Goal: Task Accomplishment & Management: Manage account settings

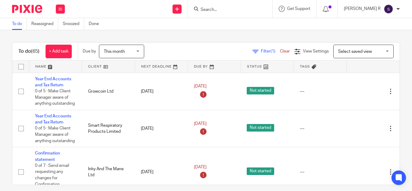
click at [395, 8] on div "[PERSON_NAME] R" at bounding box center [372, 9] width 56 height 10
drag, startPoint x: 373, startPoint y: 24, endPoint x: 374, endPoint y: 28, distance: 3.4
click at [373, 24] on span "My profile" at bounding box center [374, 24] width 19 height 4
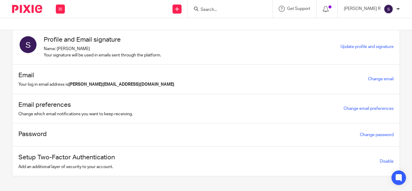
scroll to position [20, 0]
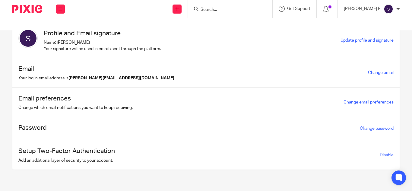
click at [367, 36] on div "Profile and Email signature Name: Swetha R Your signature will be used in email…" at bounding box center [205, 41] width 387 height 36
click at [364, 40] on span "Update profile and signature" at bounding box center [366, 40] width 53 height 4
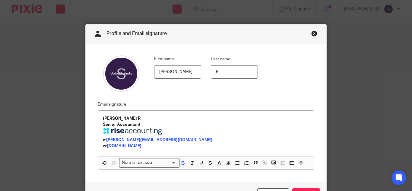
click at [311, 35] on link "Close this dialog window" at bounding box center [314, 34] width 6 height 8
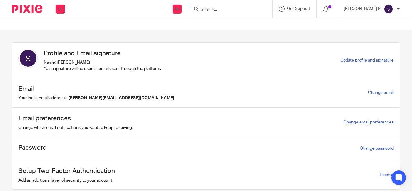
drag, startPoint x: 394, startPoint y: 13, endPoint x: 395, endPoint y: 9, distance: 3.4
click at [394, 12] on div "[PERSON_NAME] R" at bounding box center [372, 9] width 56 height 10
drag, startPoint x: 196, startPoint y: 33, endPoint x: 209, endPoint y: 29, distance: 13.7
click at [198, 33] on section "Profile and Email signature Name: [PERSON_NAME] Your signature will be used in …" at bounding box center [206, 110] width 412 height 161
click at [222, 12] on input "Search" at bounding box center [227, 9] width 54 height 5
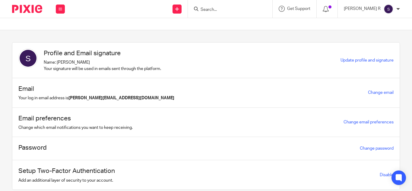
click at [398, 9] on div at bounding box center [398, 9] width 4 height 4
click at [364, 33] on link "Email integration" at bounding box center [377, 33] width 40 height 4
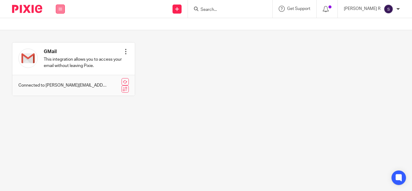
click at [57, 9] on button at bounding box center [60, 9] width 9 height 9
click at [58, 27] on link "Work" at bounding box center [57, 28] width 10 height 4
